Goal: Transaction & Acquisition: Purchase product/service

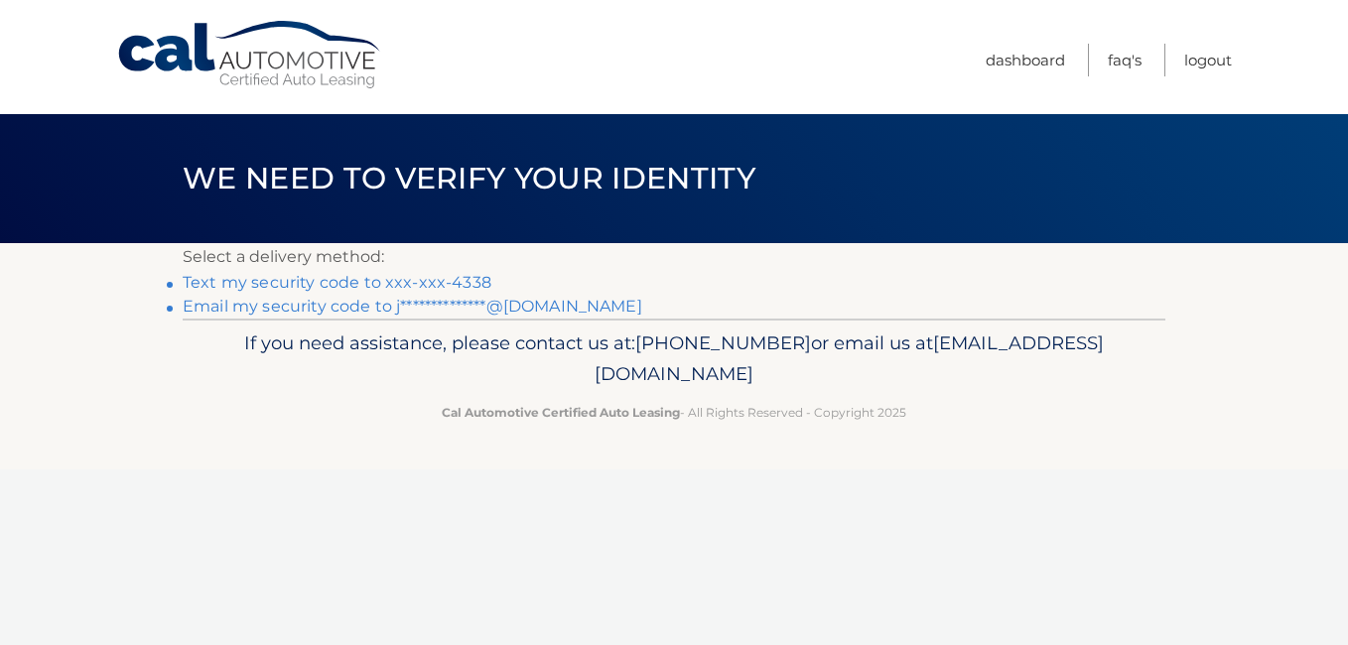
click at [365, 287] on link "Text my security code to xxx-xxx-4338" at bounding box center [337, 282] width 309 height 19
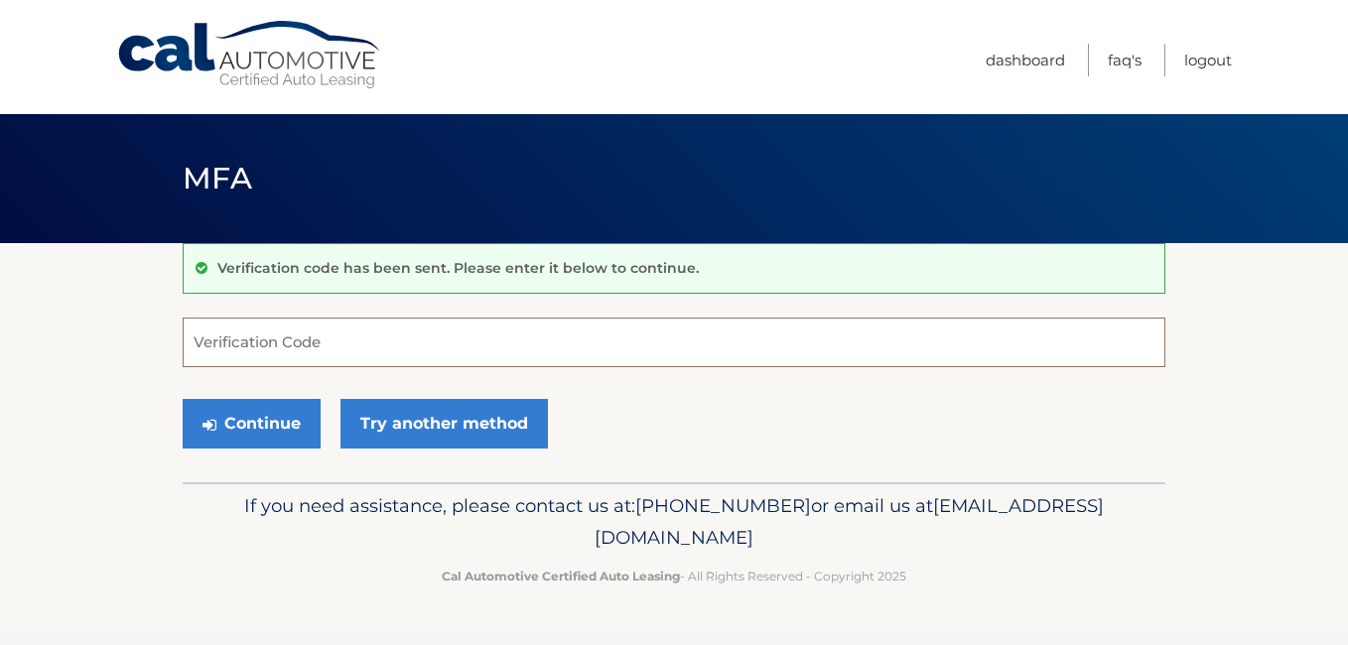
click at [341, 344] on input "Verification Code" at bounding box center [674, 343] width 983 height 50
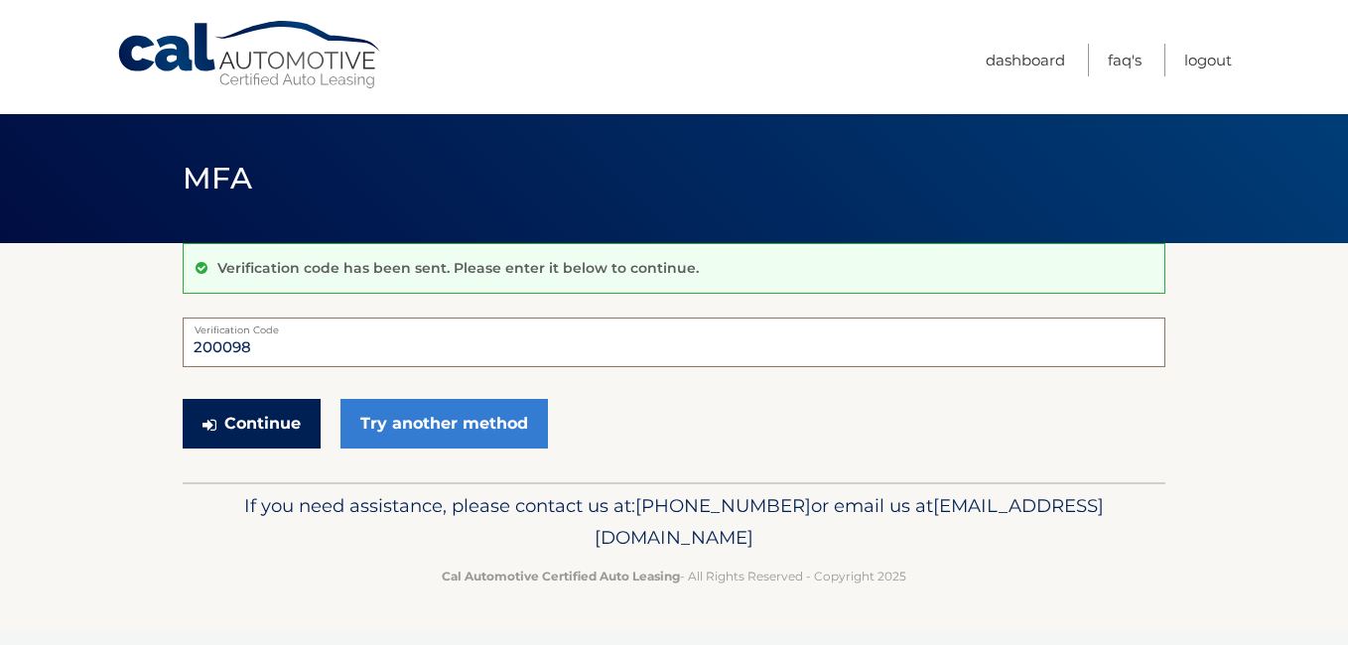
type input "200098"
click at [232, 427] on button "Continue" at bounding box center [252, 424] width 138 height 50
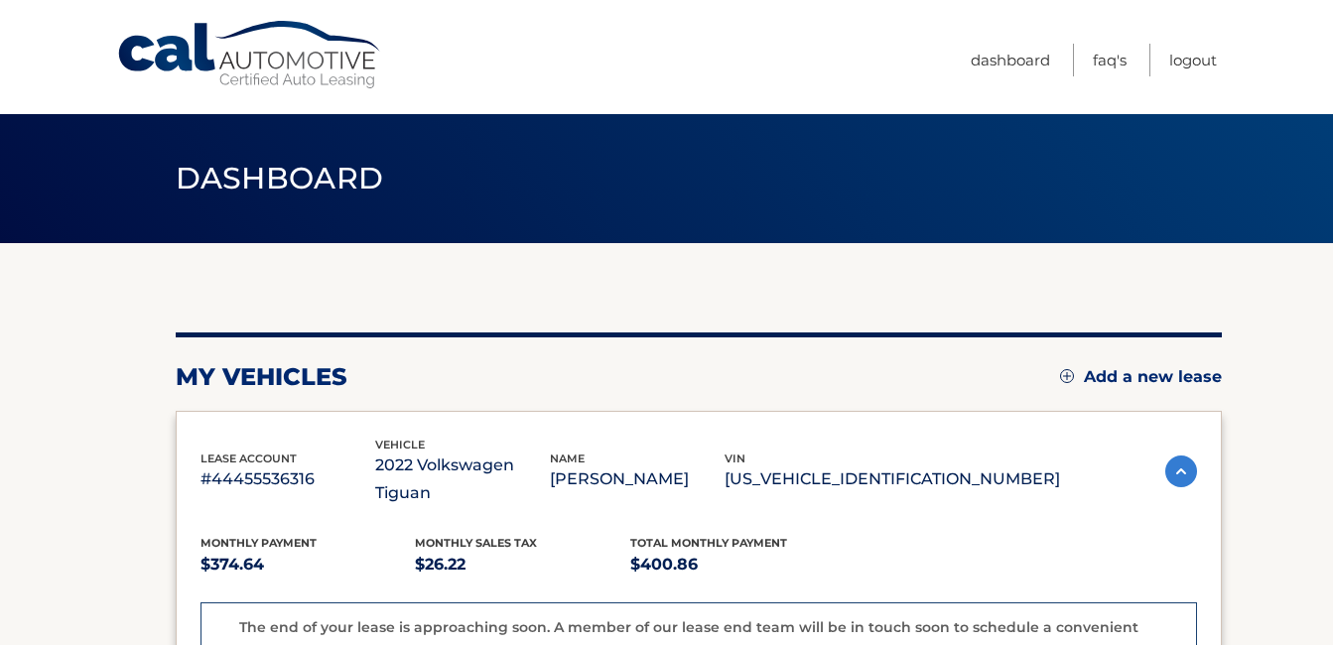
drag, startPoint x: 0, startPoint y: 0, endPoint x: 637, endPoint y: 389, distance: 746.7
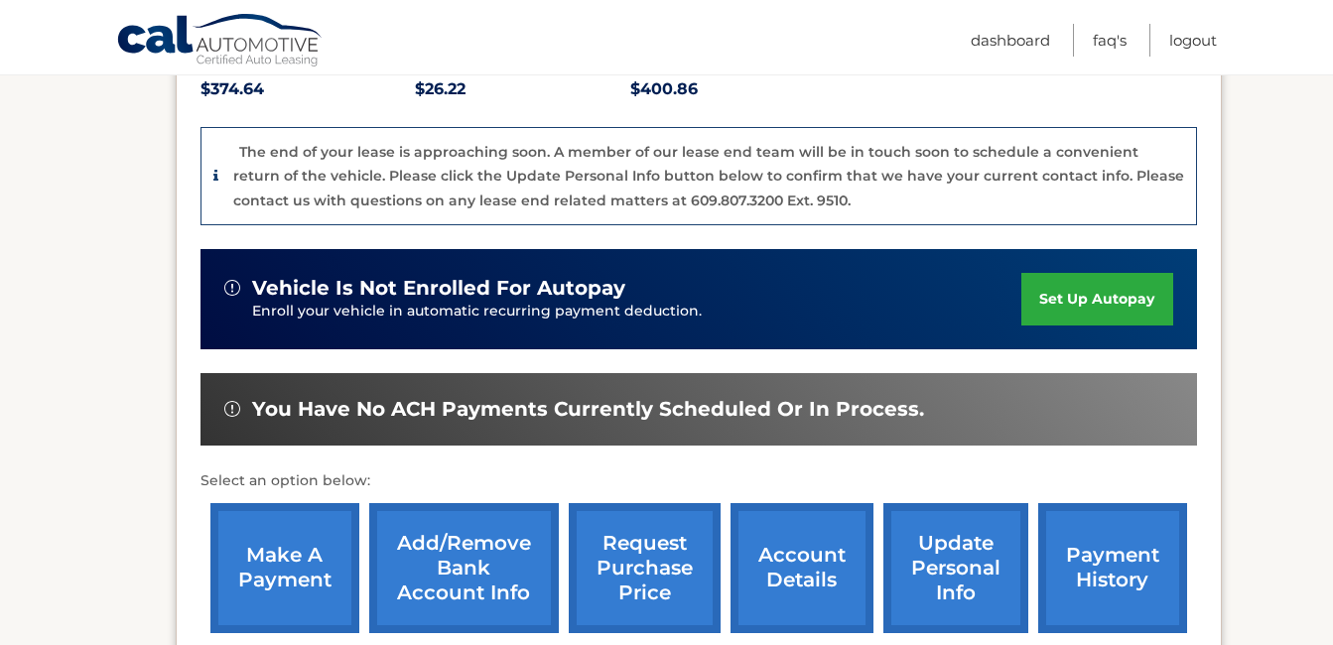
scroll to position [476, 0]
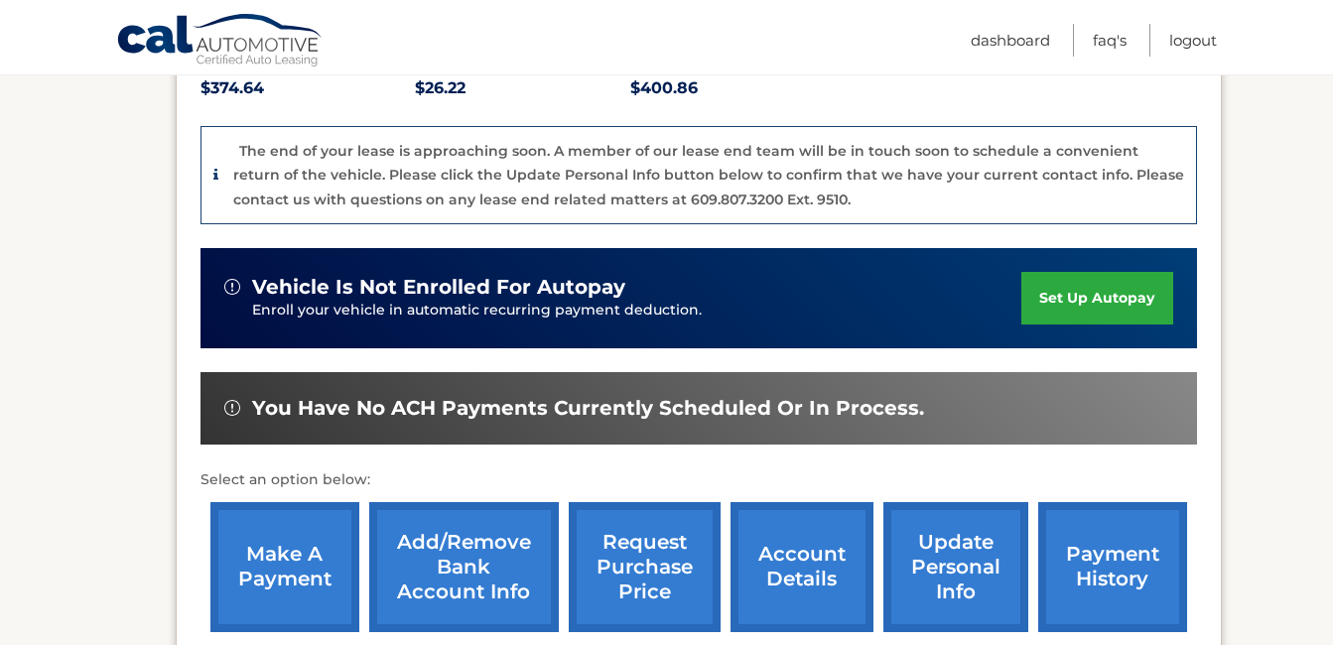
click at [280, 527] on link "make a payment" at bounding box center [284, 567] width 149 height 130
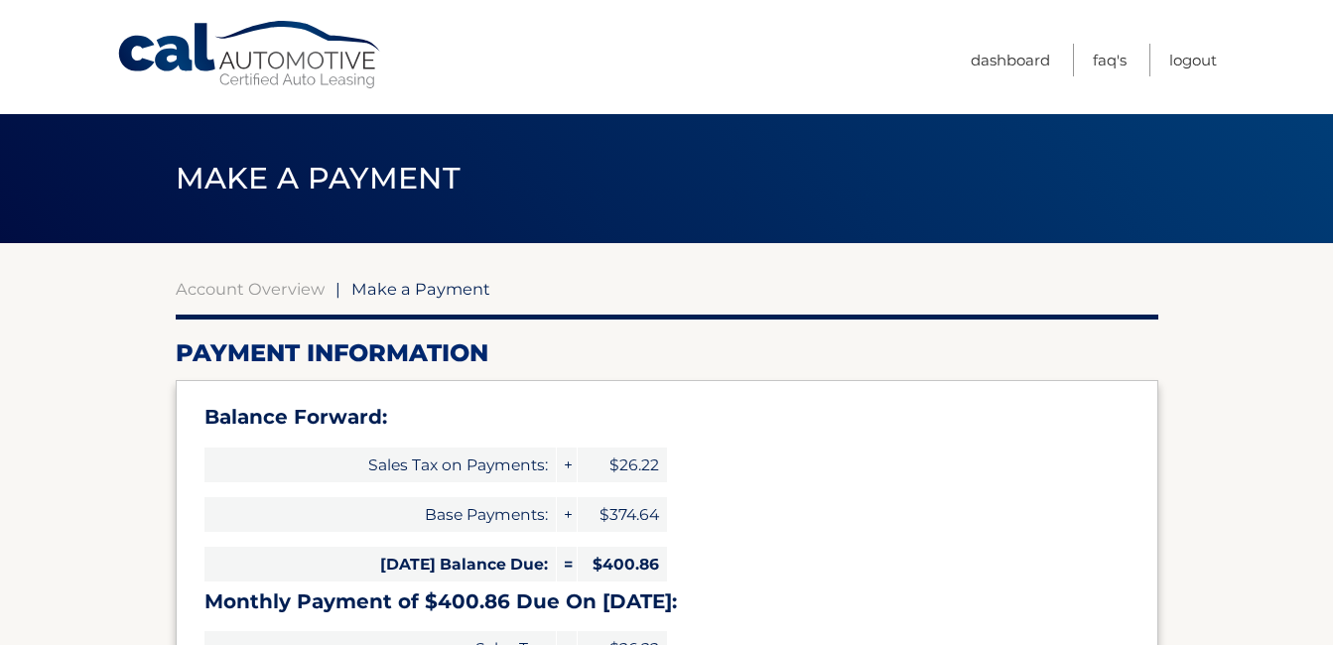
select select "ZjZjN2FlODgtZTMyMC00YjY3LThiNjEtY2I4OGU0NWM0M2Yy"
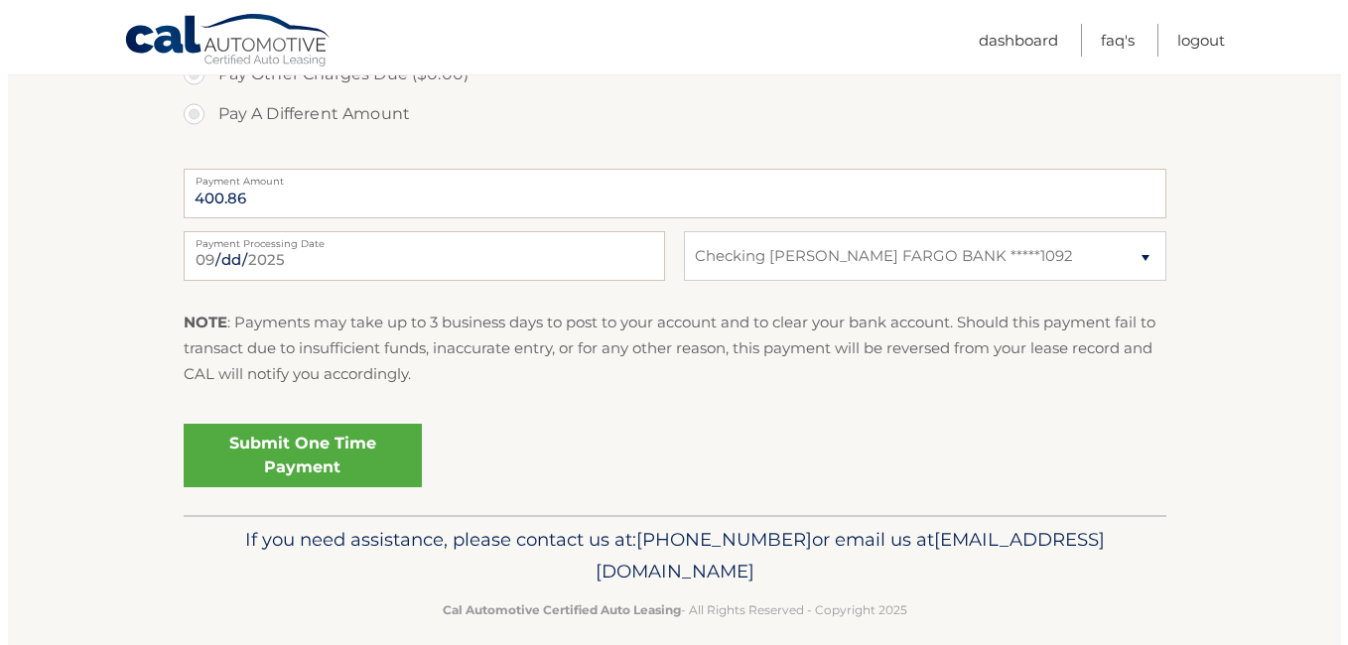
scroll to position [907, 0]
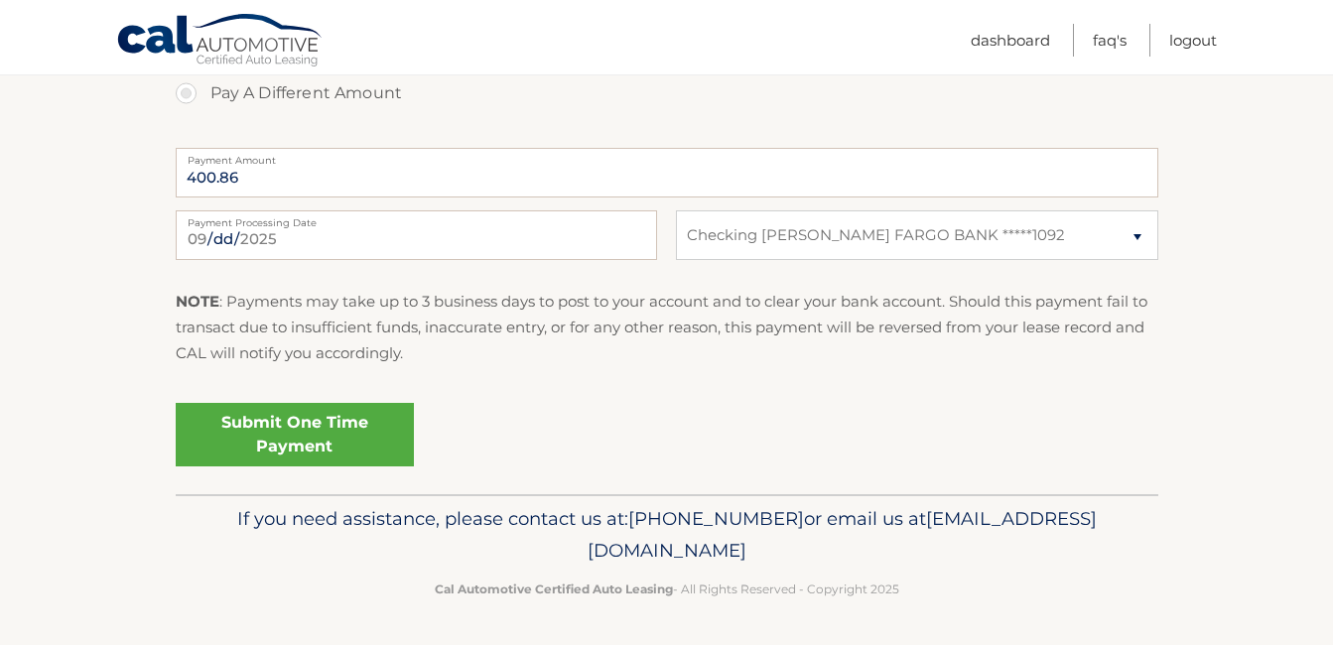
click at [347, 442] on link "Submit One Time Payment" at bounding box center [295, 435] width 238 height 64
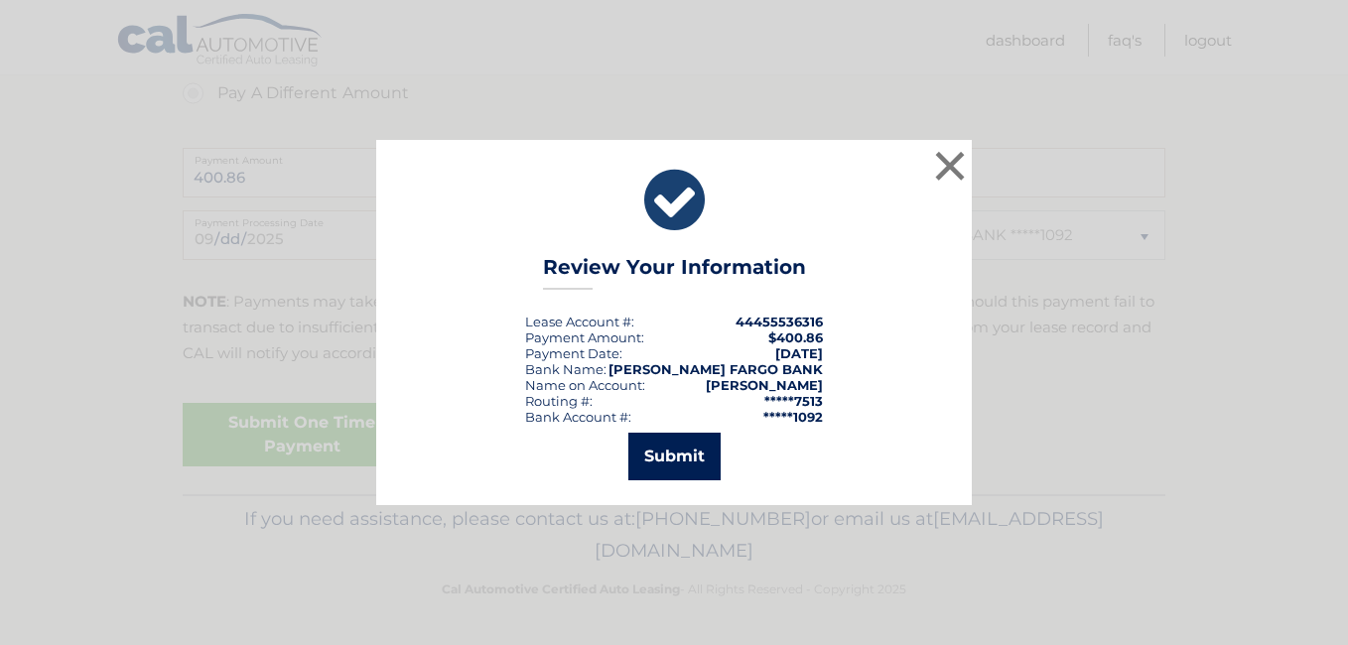
click at [677, 446] on button "Submit" at bounding box center [674, 457] width 92 height 48
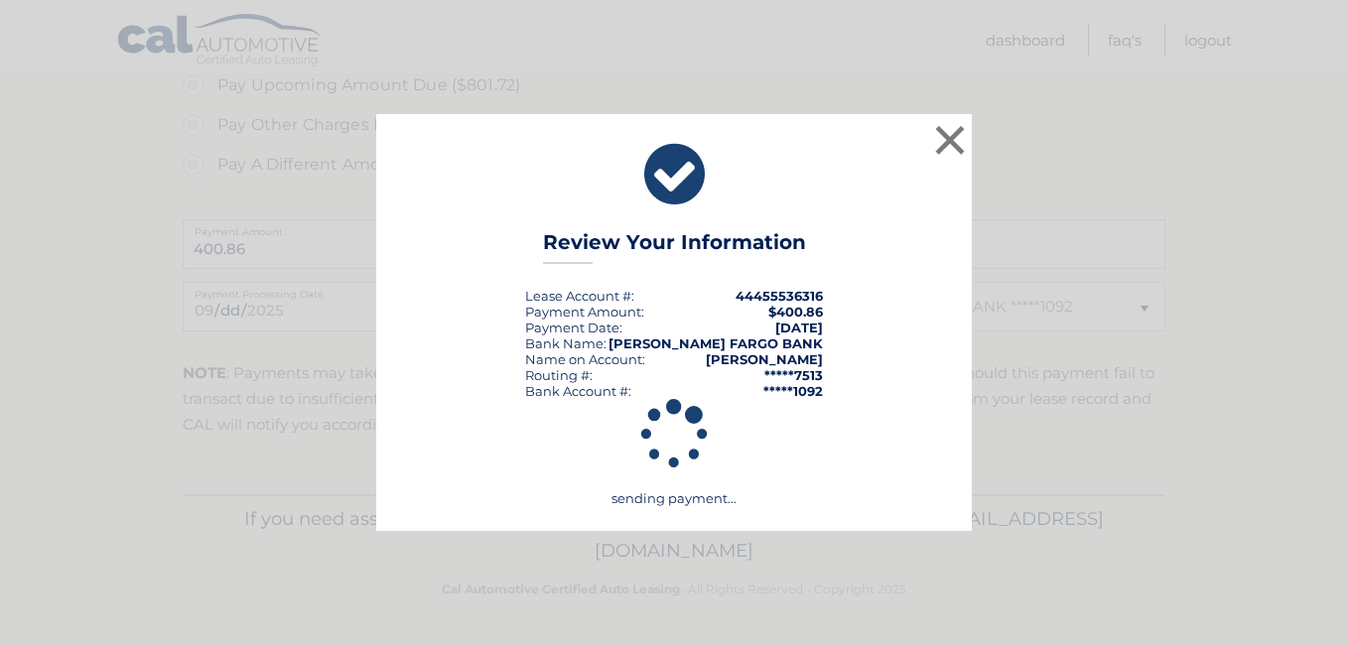
scroll to position [836, 0]
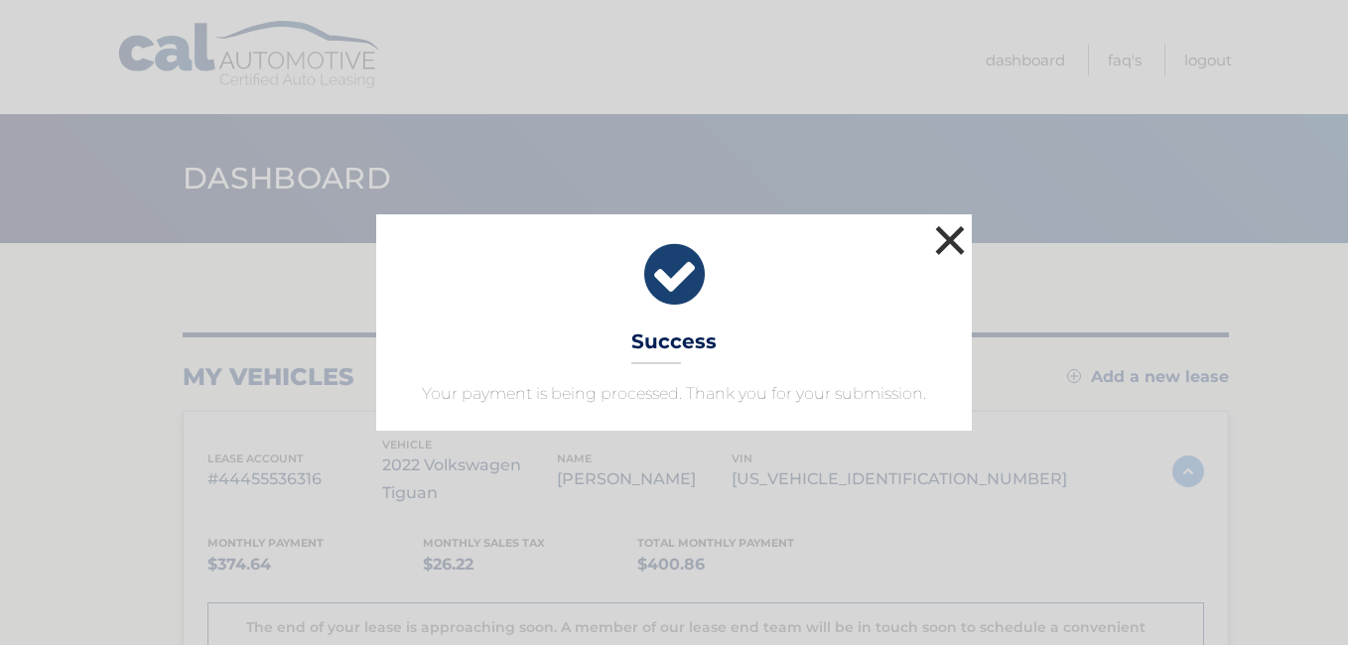
click at [942, 240] on button "×" at bounding box center [950, 240] width 40 height 40
